Goal: Transaction & Acquisition: Subscribe to service/newsletter

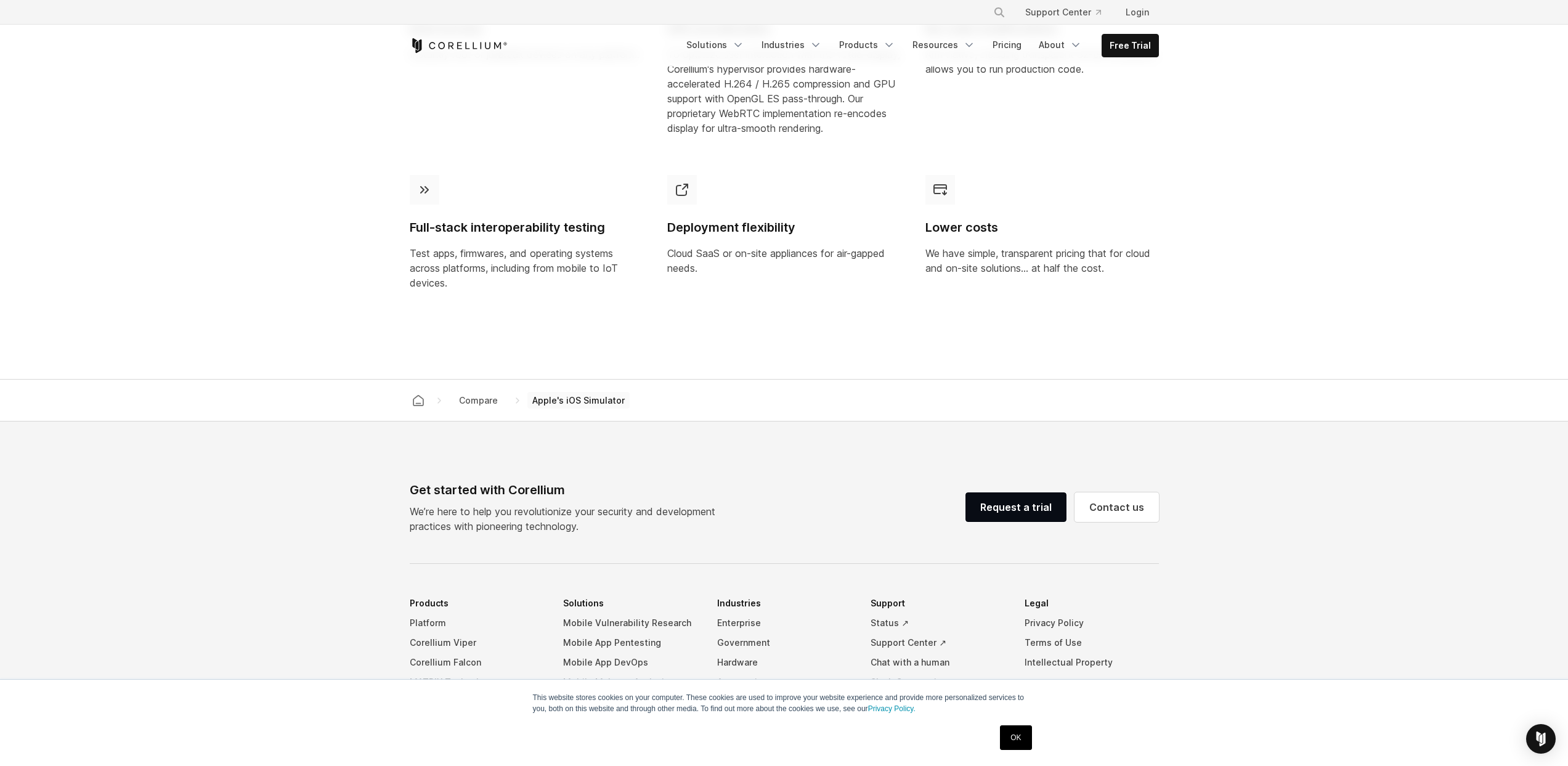
scroll to position [1180, 0]
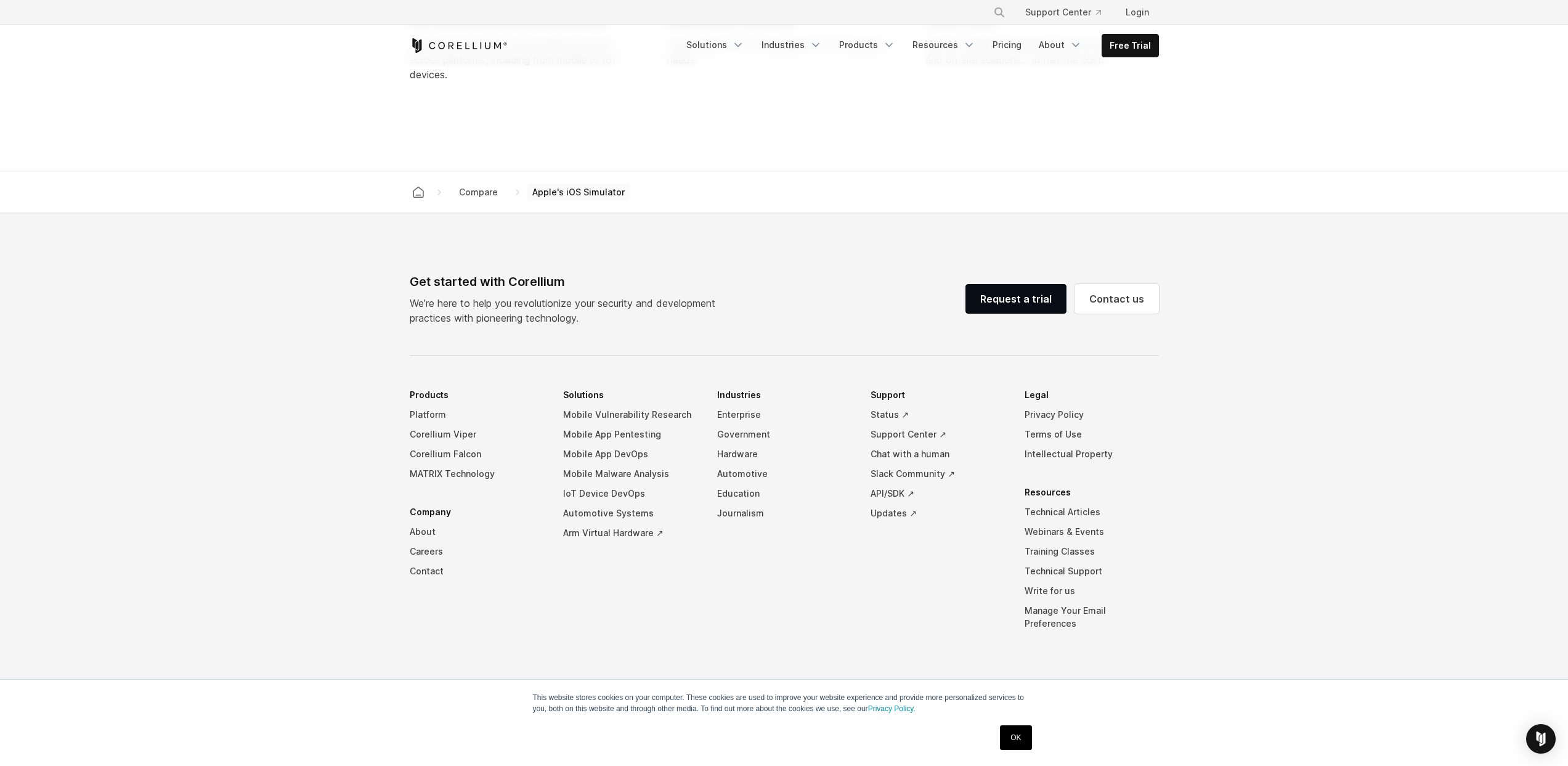
click at [556, 291] on div "Get started with Corellium" at bounding box center [567, 281] width 316 height 18
drag, startPoint x: 545, startPoint y: 288, endPoint x: 512, endPoint y: 287, distance: 33.0
click at [512, 287] on div "Get started with Corellium" at bounding box center [567, 281] width 316 height 18
copy div "Corellium"
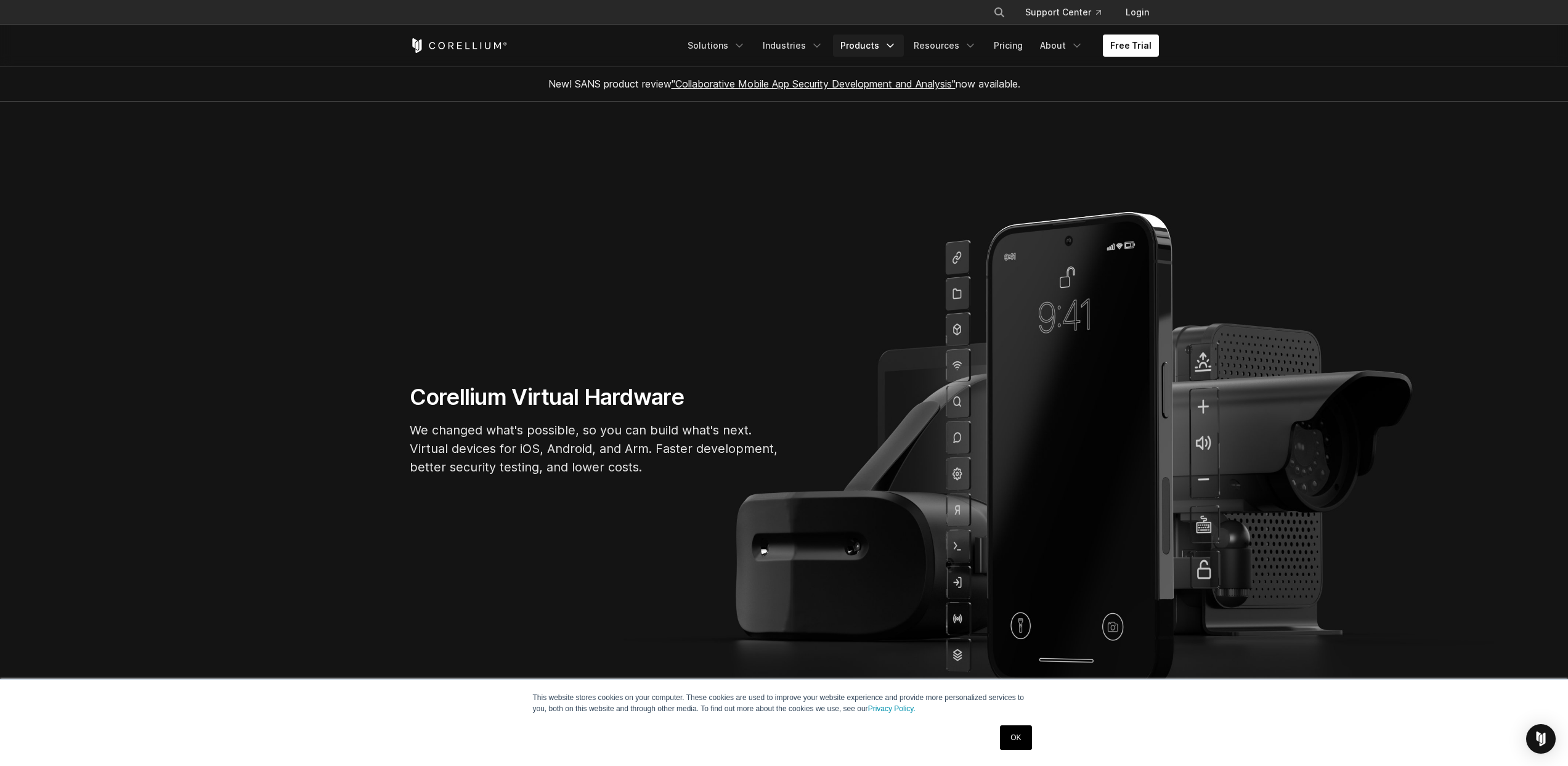
click at [891, 50] on icon "Navigation Menu" at bounding box center [890, 45] width 12 height 12
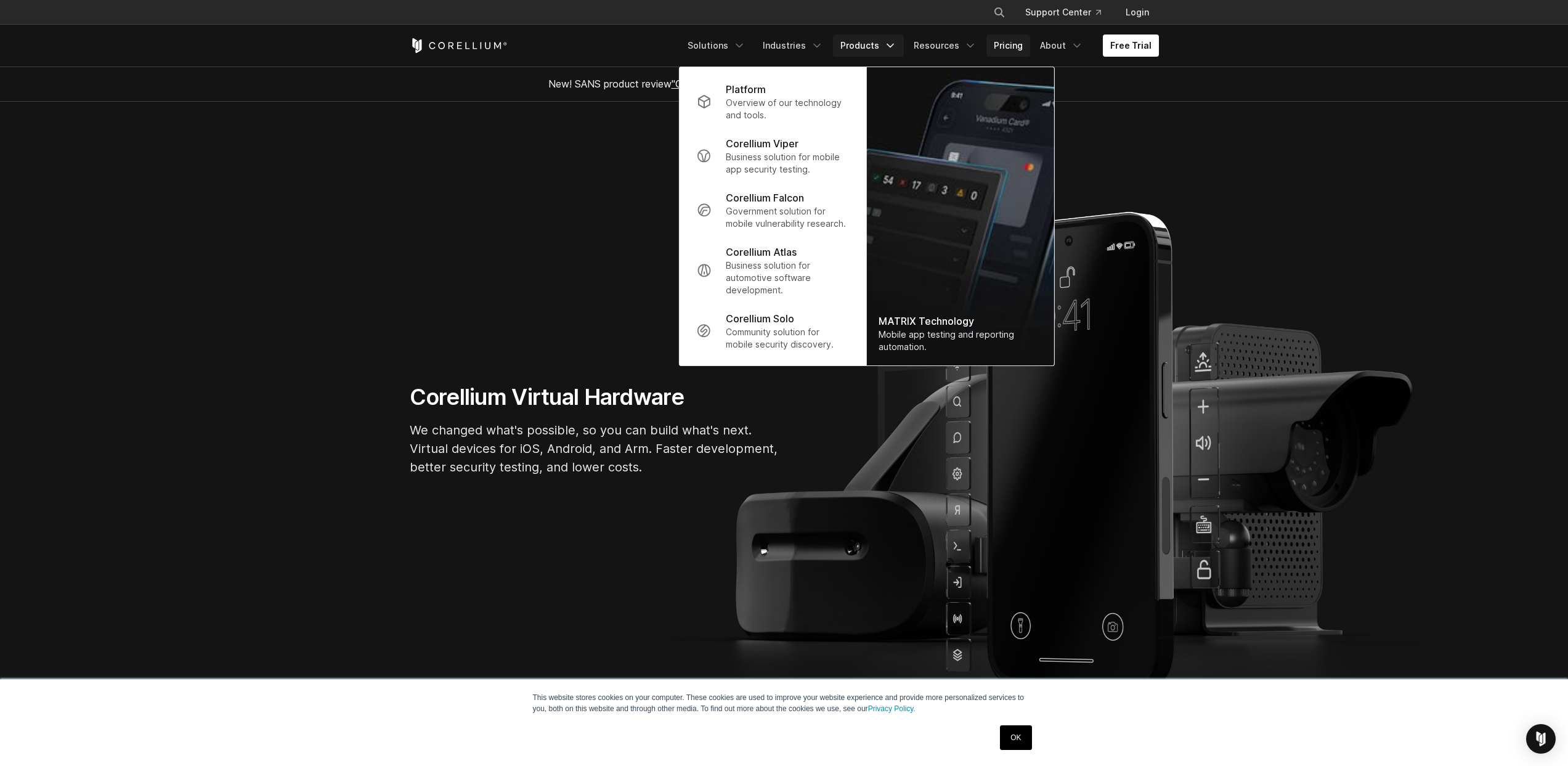
click at [1009, 48] on link "Pricing" at bounding box center [1008, 46] width 43 height 22
